Goal: Information Seeking & Learning: Learn about a topic

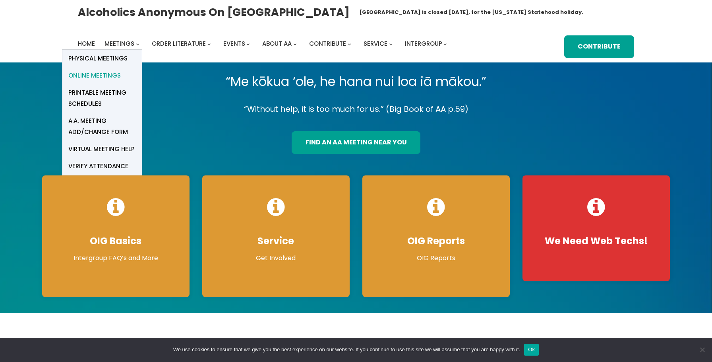
click at [101, 78] on span "Online Meetings" at bounding box center [94, 75] width 52 height 11
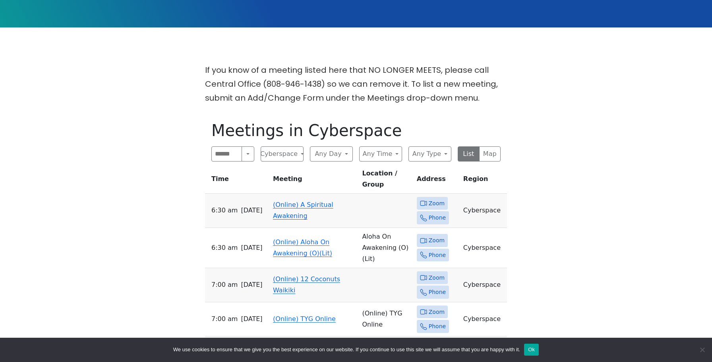
click at [294, 197] on td "(Online) A Spiritual Awakening" at bounding box center [314, 210] width 89 height 34
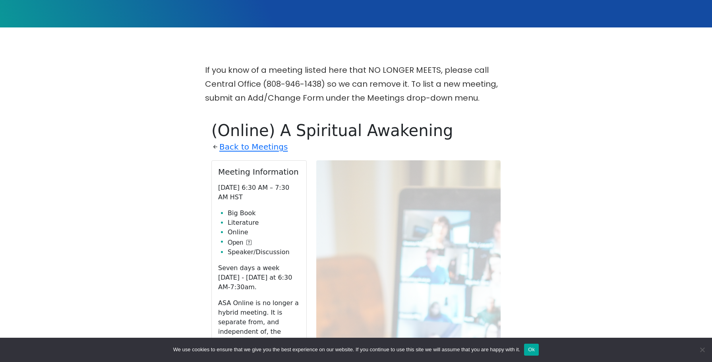
scroll to position [320, 0]
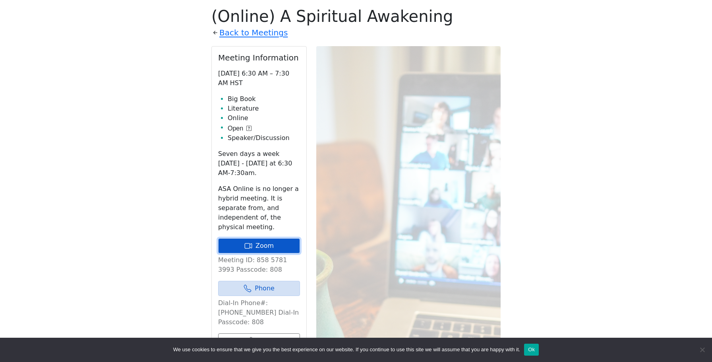
click at [255, 243] on link "Zoom" at bounding box center [259, 245] width 82 height 15
